Goal: Transaction & Acquisition: Purchase product/service

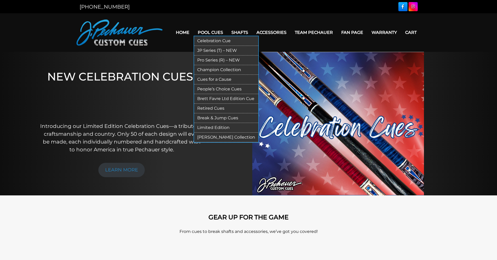
click at [217, 127] on link "Limited Edition" at bounding box center [226, 128] width 64 height 10
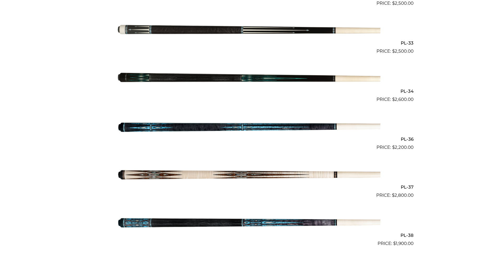
scroll to position [418, 0]
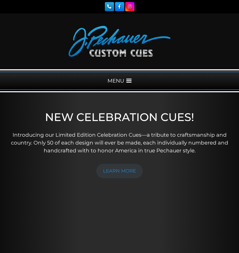
click at [128, 79] on span at bounding box center [128, 80] width 5 height 5
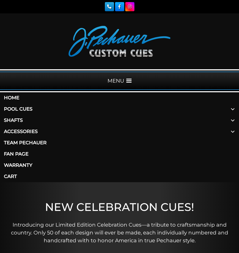
click at [15, 130] on link "Accessories" at bounding box center [119, 131] width 239 height 11
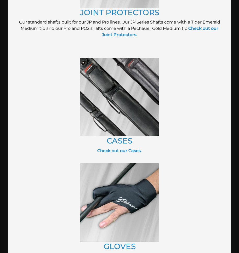
scroll to position [321, 0]
click at [137, 108] on img at bounding box center [119, 97] width 78 height 78
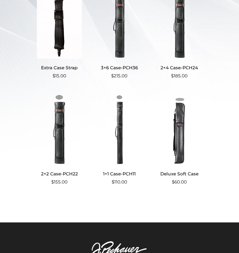
scroll to position [190, 0]
